Goal: Task Accomplishment & Management: Use online tool/utility

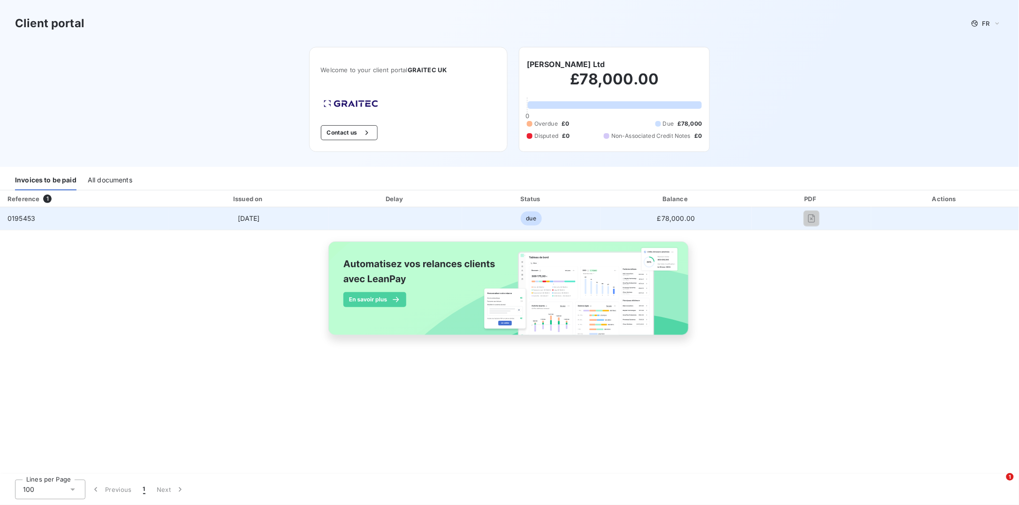
click at [528, 220] on span "due" at bounding box center [531, 219] width 21 height 14
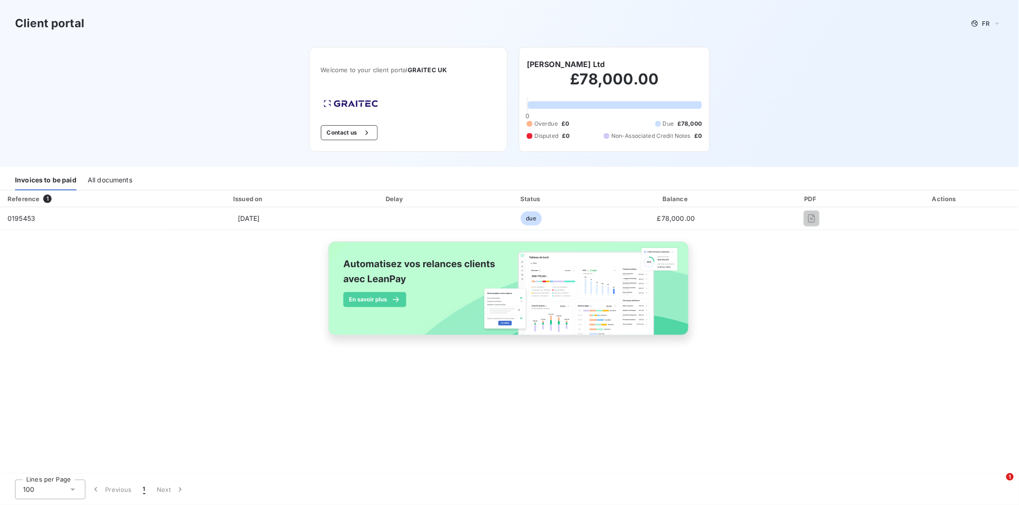
click at [57, 179] on div "Invoices to be paid" at bounding box center [45, 181] width 61 height 20
click at [109, 178] on div "All documents" at bounding box center [110, 181] width 45 height 20
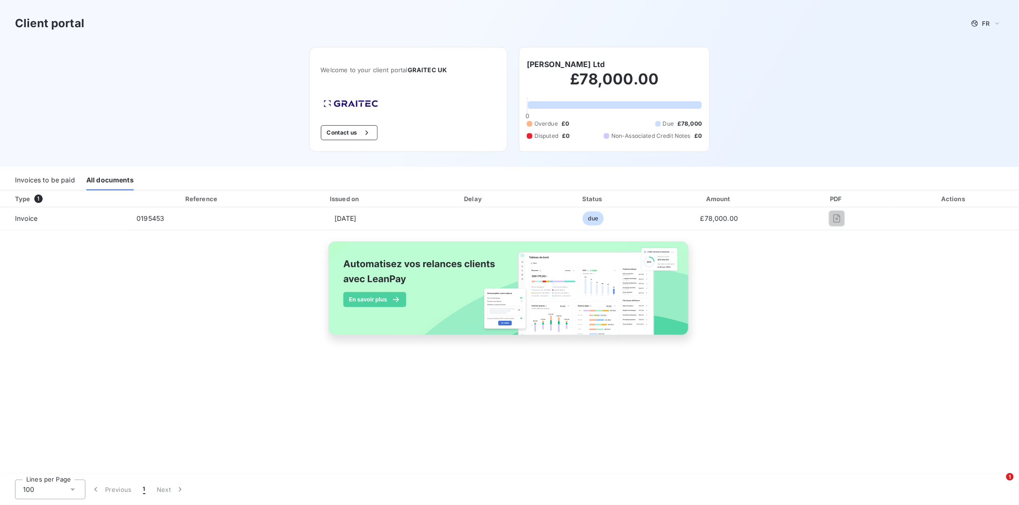
click at [71, 182] on div "Invoices to be paid" at bounding box center [45, 181] width 60 height 20
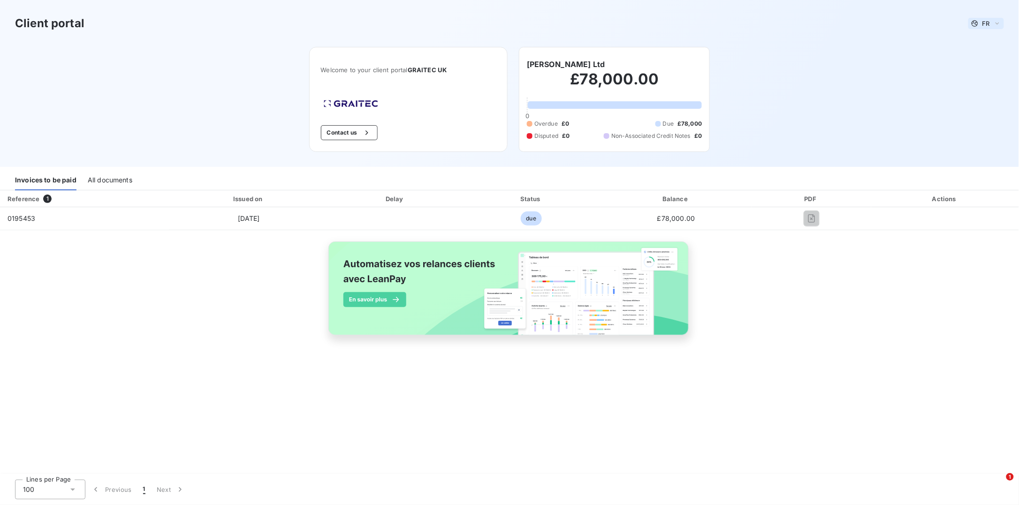
click at [992, 23] on div "FR" at bounding box center [986, 23] width 36 height 11
click at [986, 56] on span "English" at bounding box center [988, 60] width 22 height 9
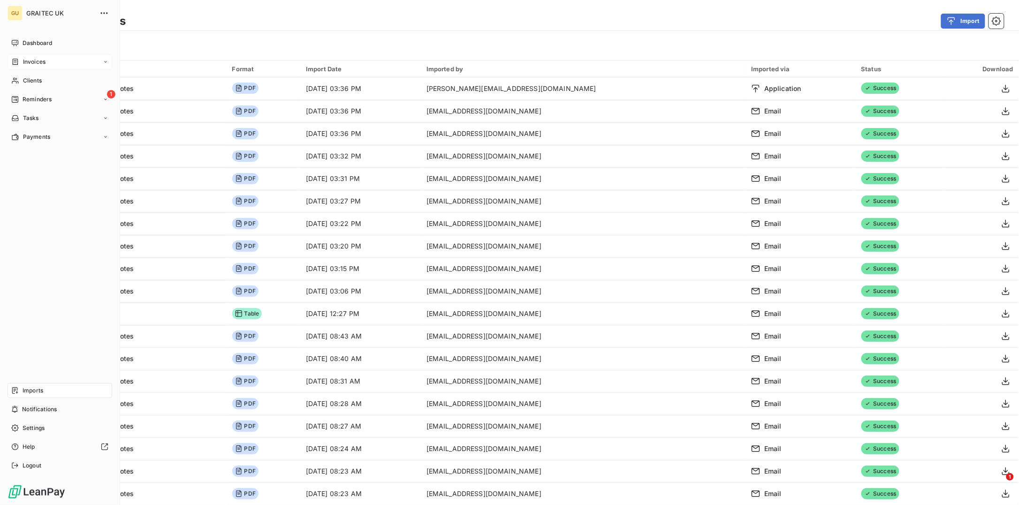
click at [30, 60] on span "Invoices" at bounding box center [34, 62] width 23 height 8
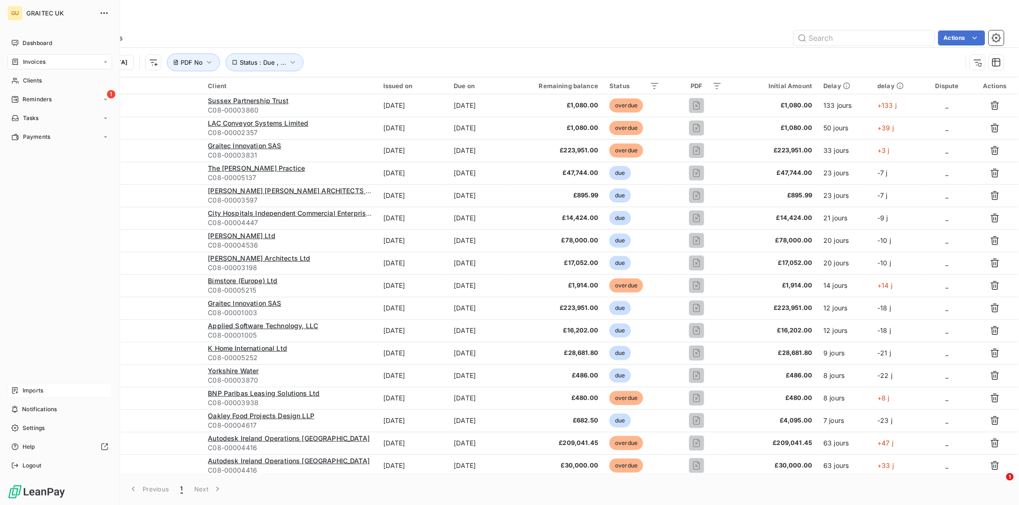
click at [34, 391] on span "Imports" at bounding box center [33, 390] width 21 height 8
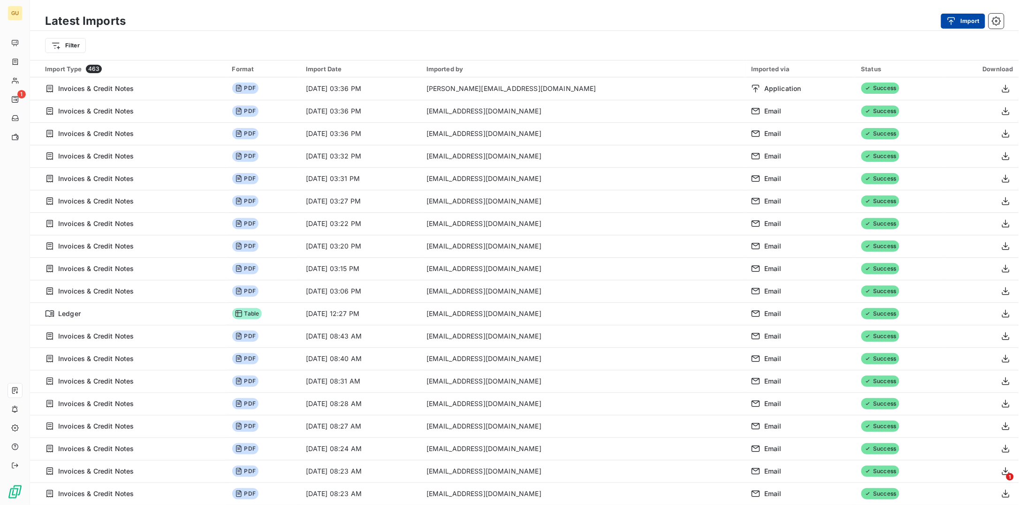
click at [961, 15] on button "Import" at bounding box center [963, 21] width 44 height 15
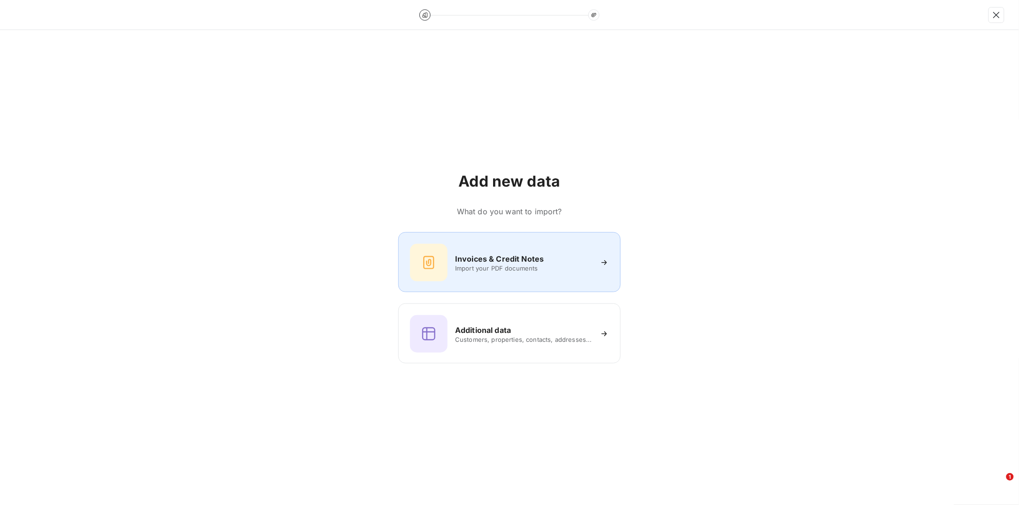
click at [544, 267] on span "Import your PDF documents" at bounding box center [523, 269] width 137 height 8
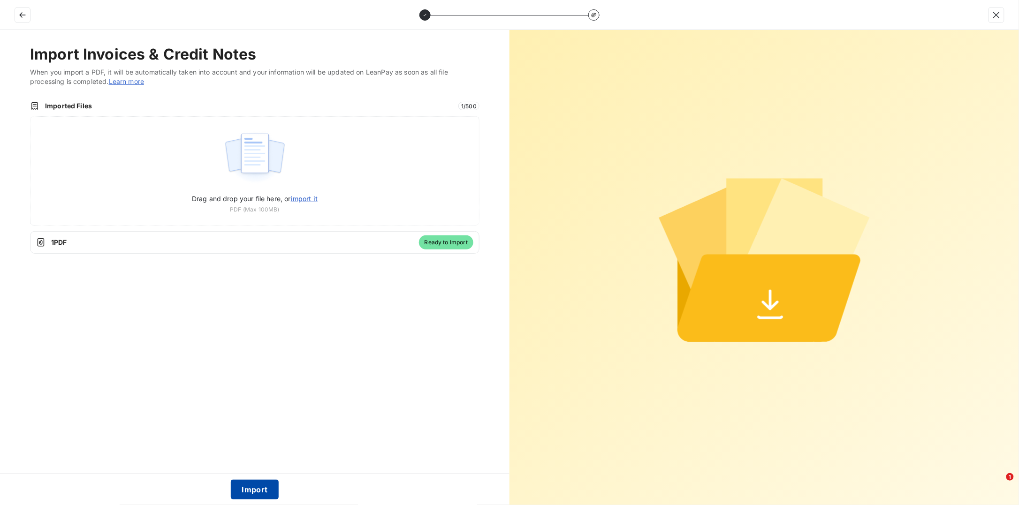
click at [246, 484] on button "Import" at bounding box center [255, 490] width 48 height 20
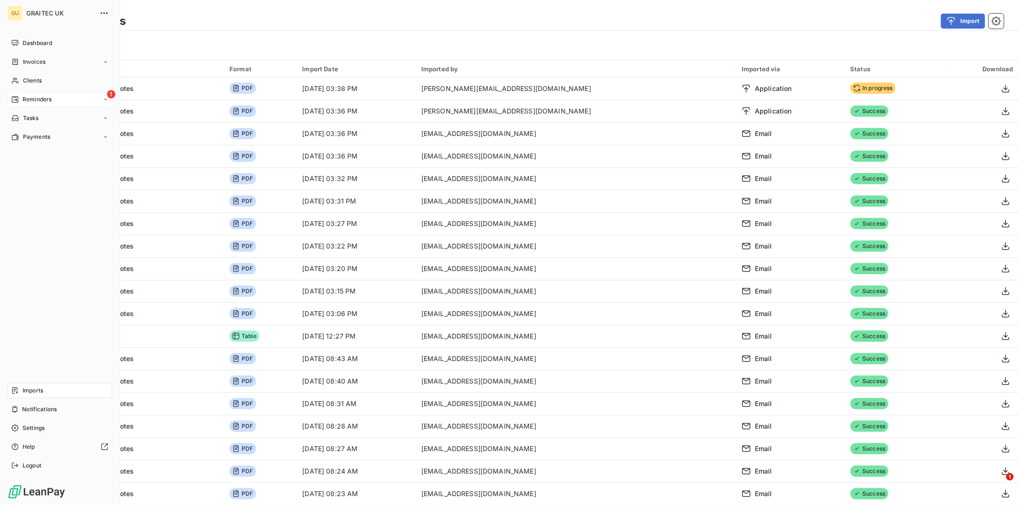
click at [30, 99] on span "Reminders" at bounding box center [37, 99] width 29 height 8
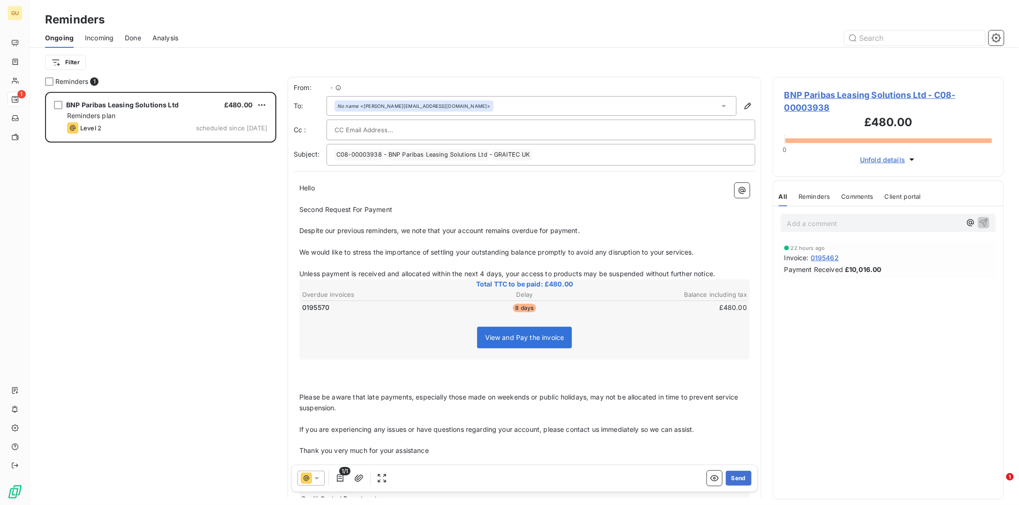
scroll to position [404, 222]
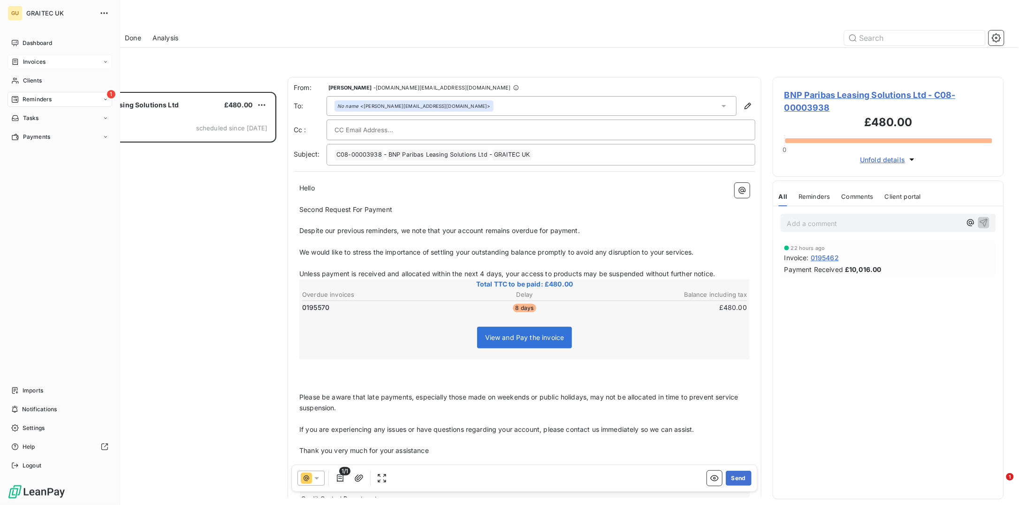
click at [38, 62] on span "Invoices" at bounding box center [34, 62] width 23 height 8
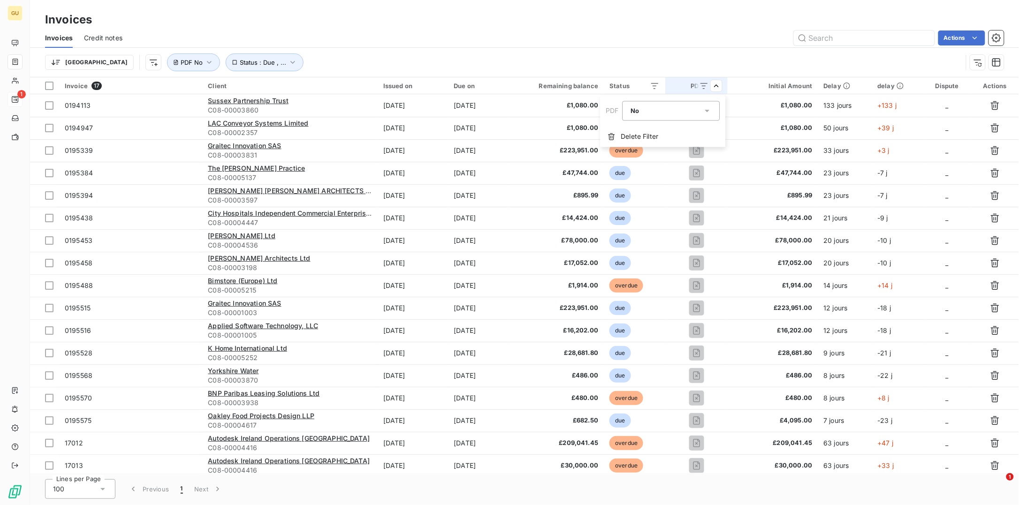
click at [677, 108] on div "No is_false" at bounding box center [666, 110] width 72 height 13
click at [659, 145] on li "No" at bounding box center [671, 149] width 98 height 17
click at [15, 101] on html "GU 1 Invoices Invoices Credit notes Actions Trier Status : Due , ... PDF No Inv…" at bounding box center [509, 252] width 1019 height 505
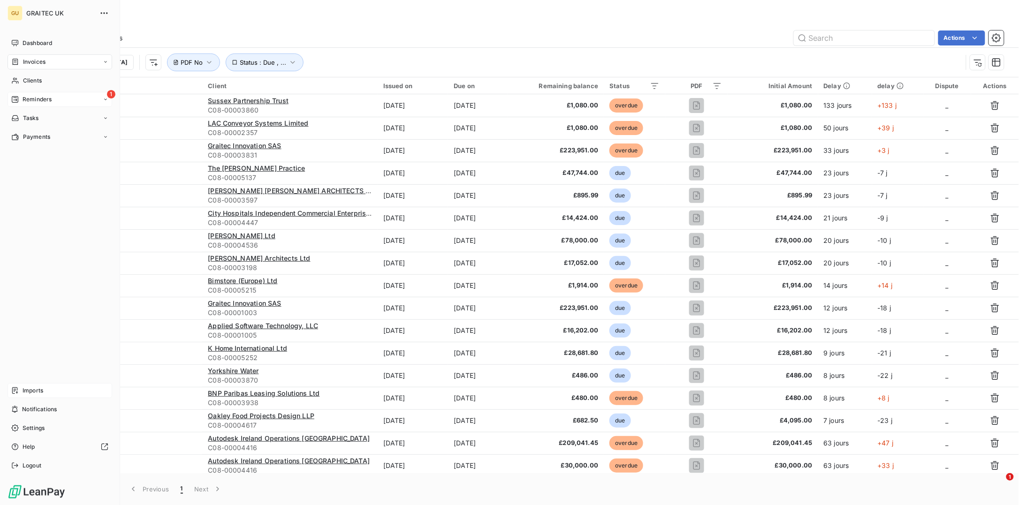
click at [39, 394] on span "Imports" at bounding box center [33, 390] width 21 height 8
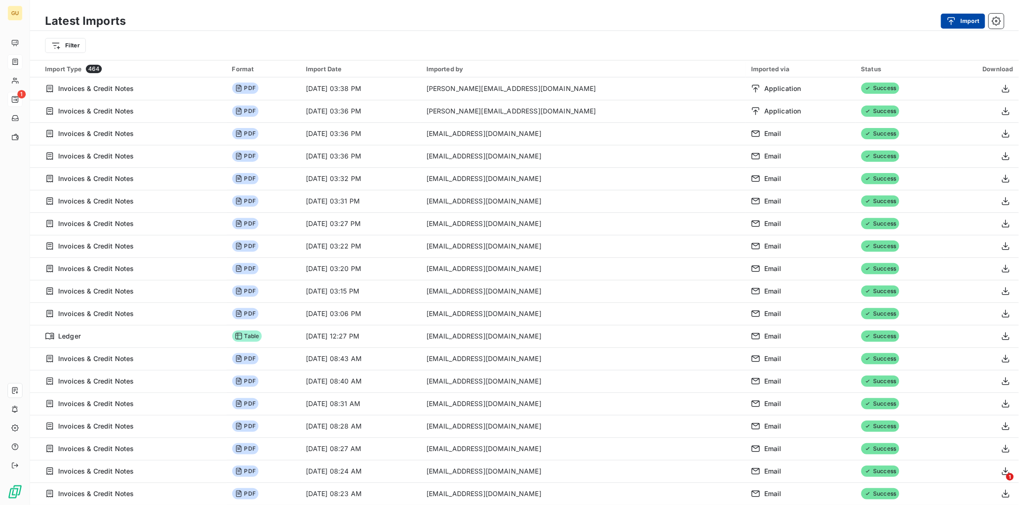
click at [948, 18] on icon "button" at bounding box center [950, 20] width 9 height 9
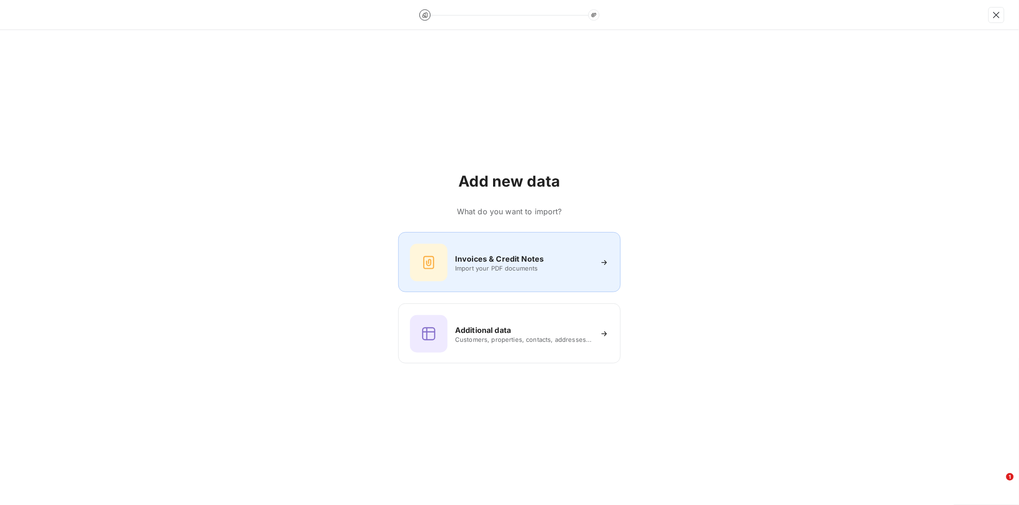
click at [495, 267] on span "Import your PDF documents" at bounding box center [523, 269] width 137 height 8
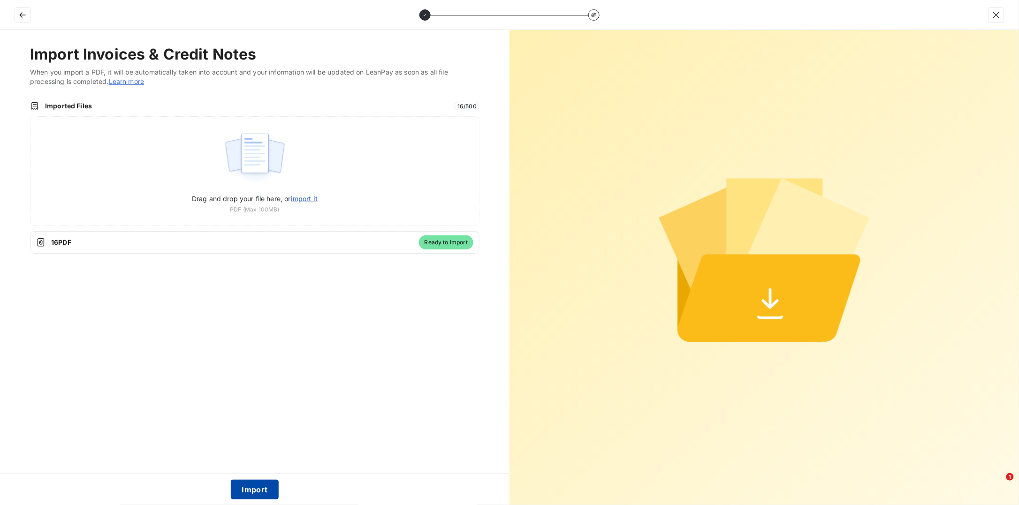
click at [261, 492] on button "Import" at bounding box center [255, 490] width 48 height 20
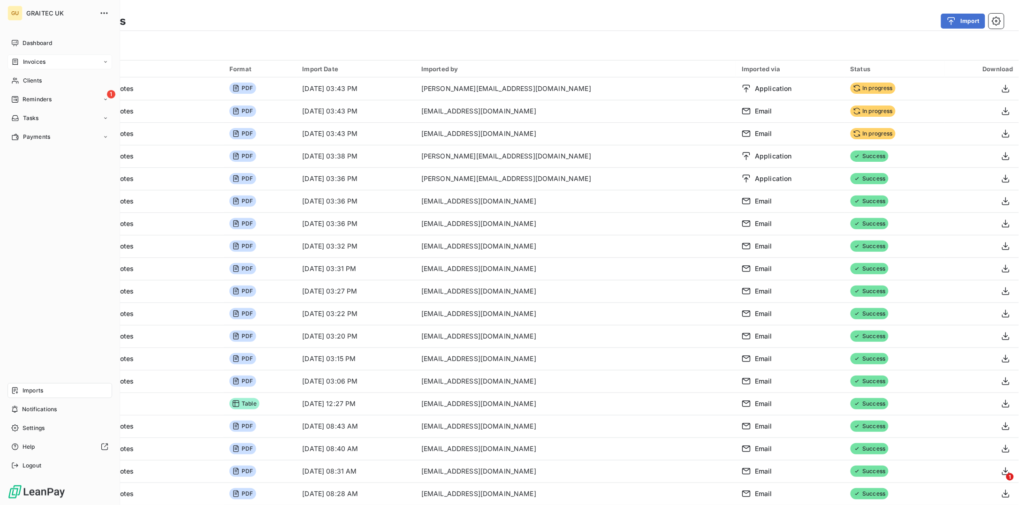
click at [38, 59] on span "Invoices" at bounding box center [34, 62] width 23 height 8
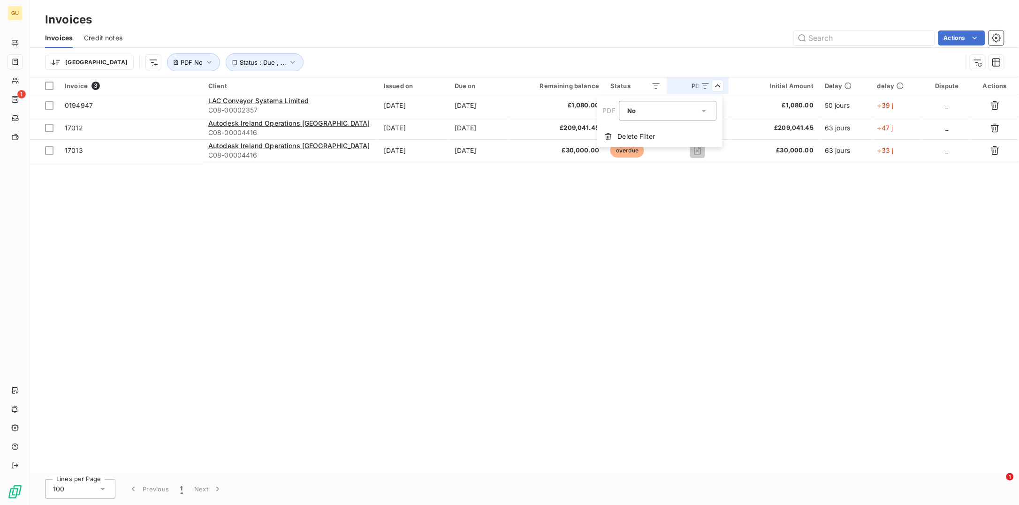
click at [647, 114] on div "No is_false" at bounding box center [663, 110] width 72 height 13
click at [680, 222] on html "GU 1 Invoices Invoices Credit notes Actions [GEOGRAPHIC_DATA] Status : Due , ..…" at bounding box center [509, 252] width 1019 height 505
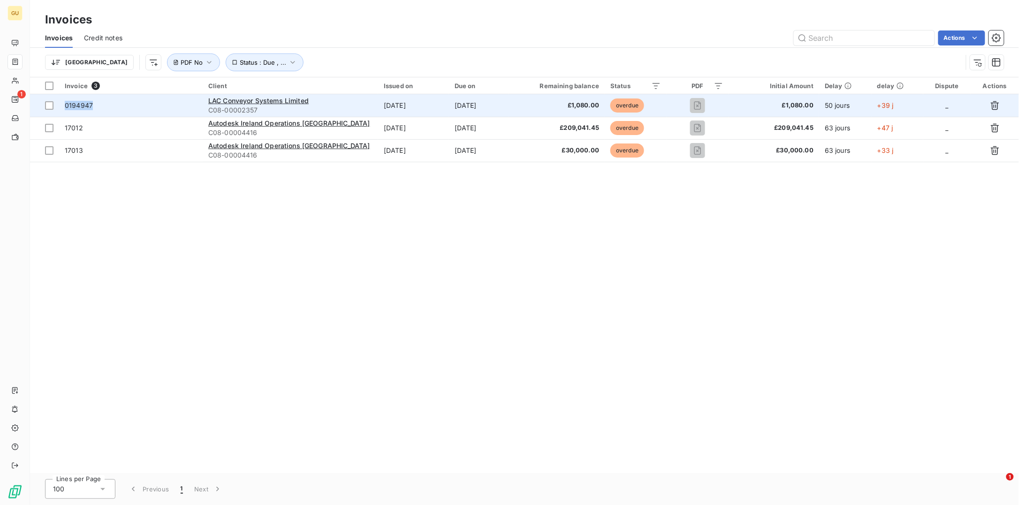
drag, startPoint x: 105, startPoint y: 108, endPoint x: 66, endPoint y: 106, distance: 39.0
click at [66, 106] on span "0194947" at bounding box center [131, 105] width 132 height 9
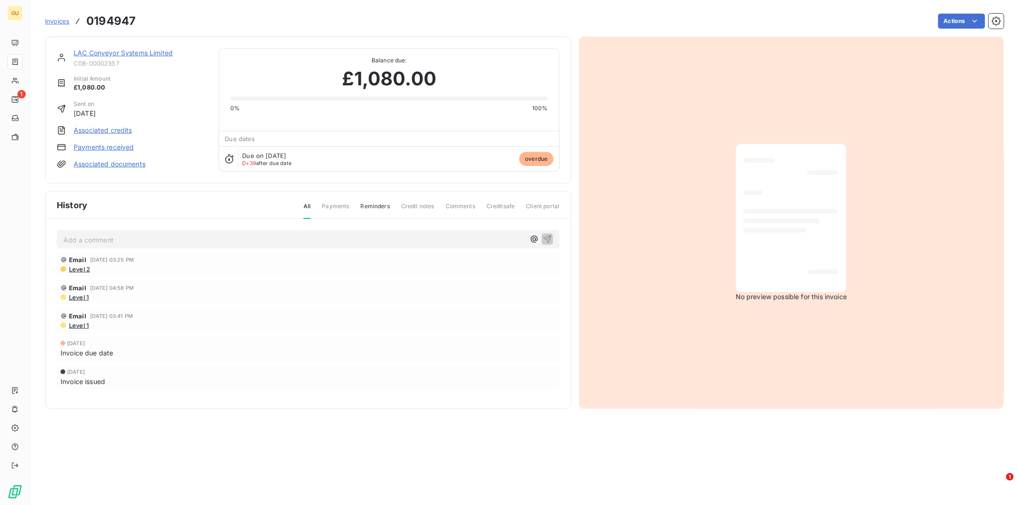
drag, startPoint x: 67, startPoint y: 106, endPoint x: 454, endPoint y: 323, distance: 443.7
click at [454, 323] on div "Level 1" at bounding box center [308, 326] width 495 height 8
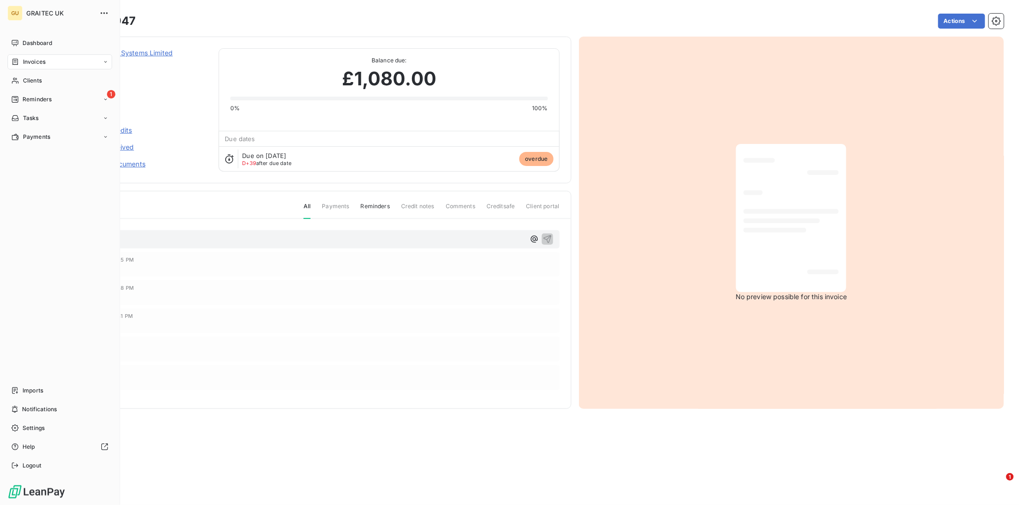
click at [41, 60] on span "Invoices" at bounding box center [34, 62] width 23 height 8
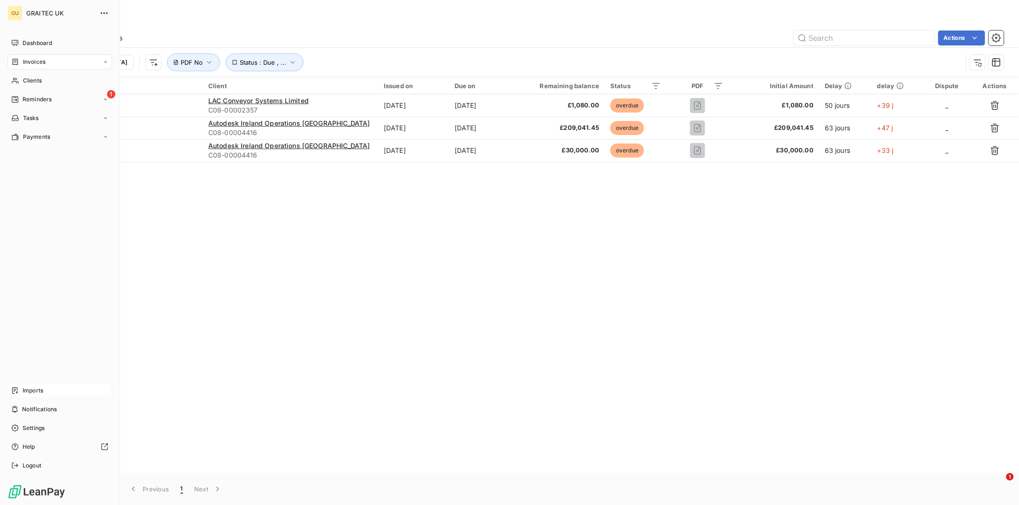
click at [36, 393] on span "Imports" at bounding box center [33, 390] width 21 height 8
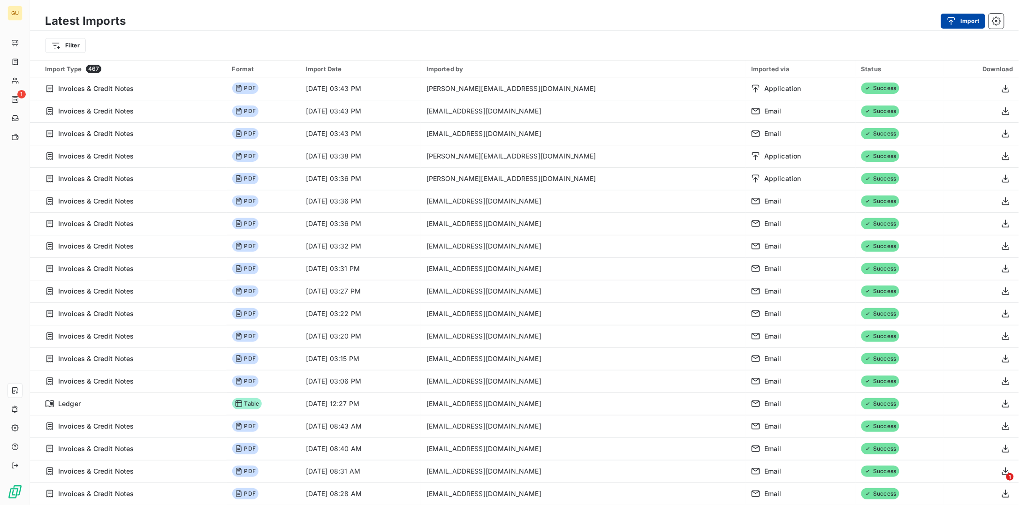
click at [952, 25] on icon "button" at bounding box center [950, 20] width 9 height 9
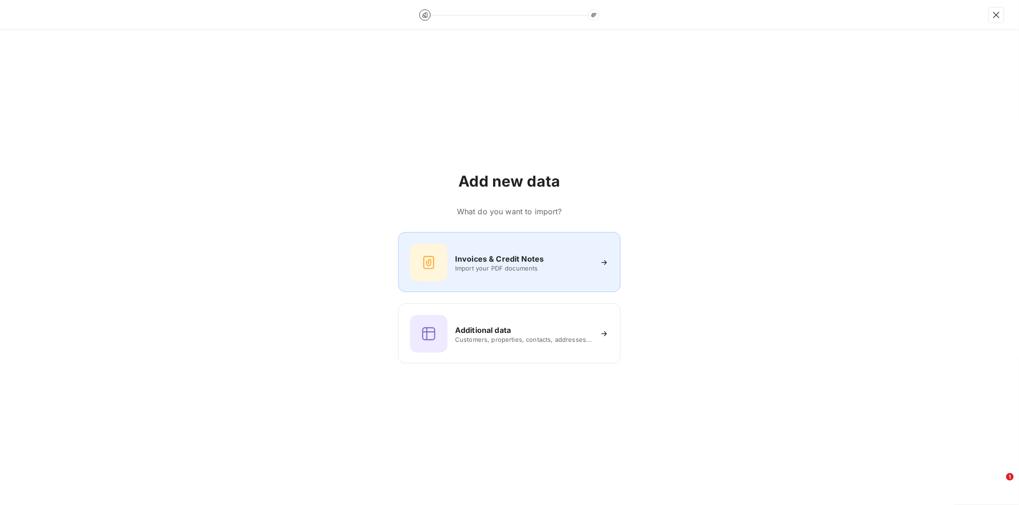
click at [507, 272] on div "Invoices & Credit Notes Import your PDF documents" at bounding box center [509, 263] width 199 height 38
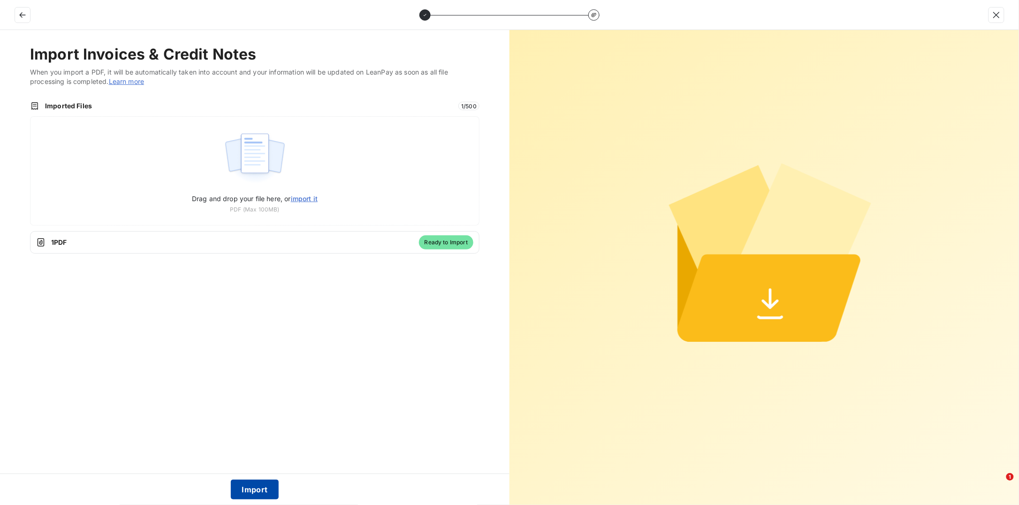
click at [263, 487] on button "Import" at bounding box center [255, 490] width 48 height 20
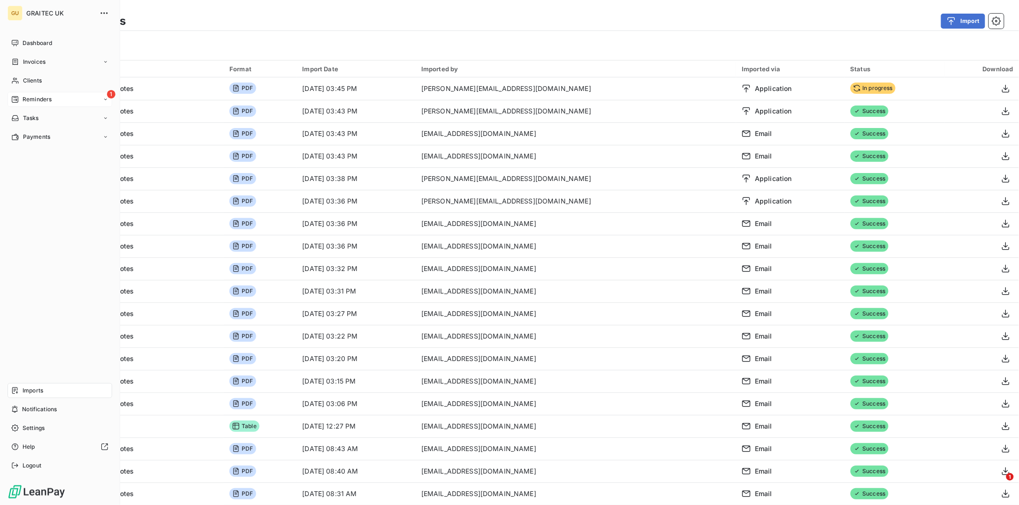
click at [30, 96] on span "Reminders" at bounding box center [37, 99] width 29 height 8
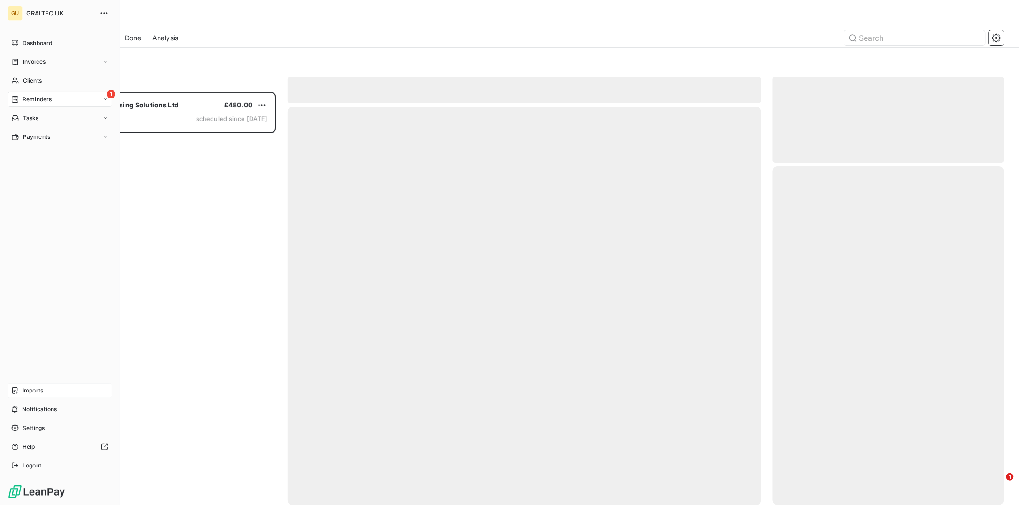
scroll to position [404, 222]
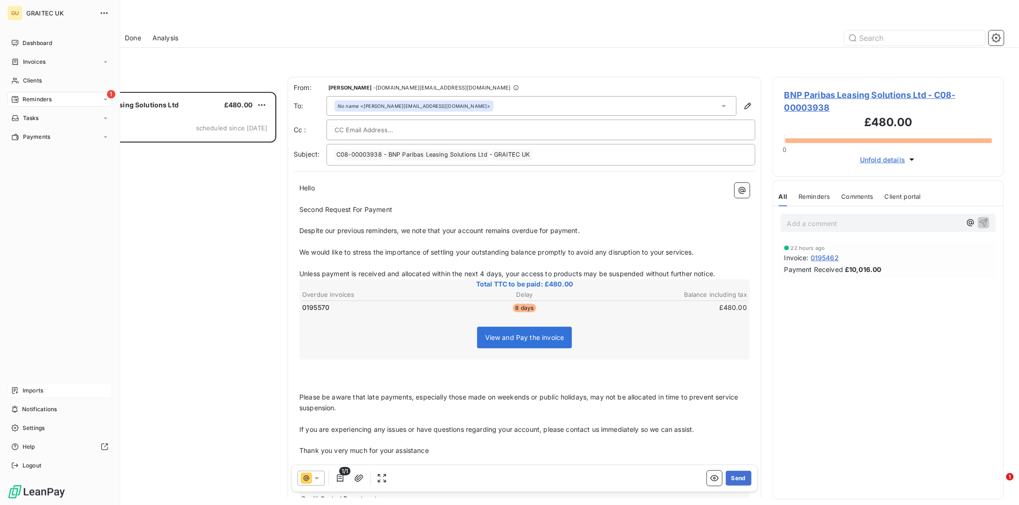
click at [38, 93] on div "1 Reminders" at bounding box center [60, 99] width 105 height 15
click at [42, 391] on span "Imports" at bounding box center [33, 390] width 21 height 8
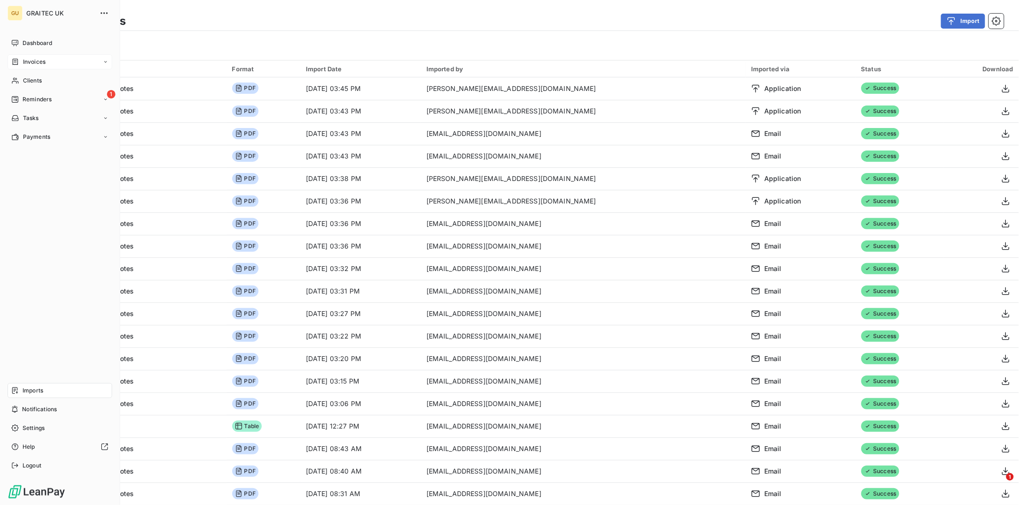
click at [32, 61] on span "Invoices" at bounding box center [34, 62] width 23 height 8
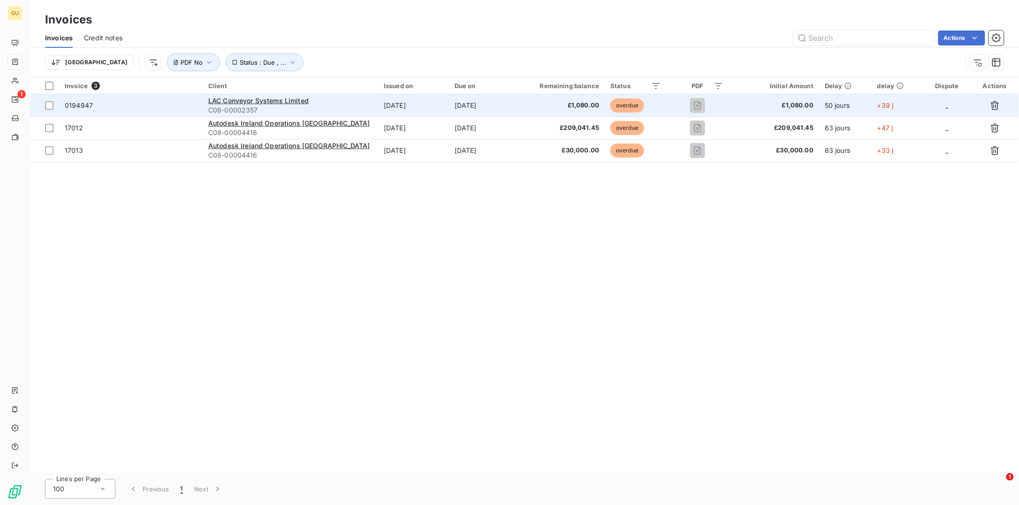
click at [82, 106] on span "0194947" at bounding box center [79, 105] width 28 height 8
